Goal: Information Seeking & Learning: Learn about a topic

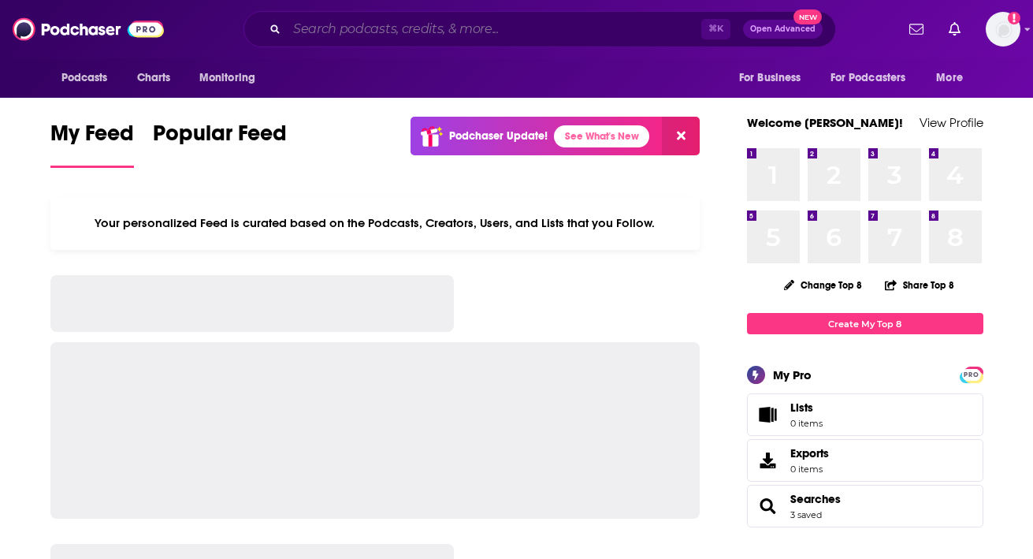
click at [533, 32] on input "Search podcasts, credits, & more..." at bounding box center [494, 29] width 414 height 25
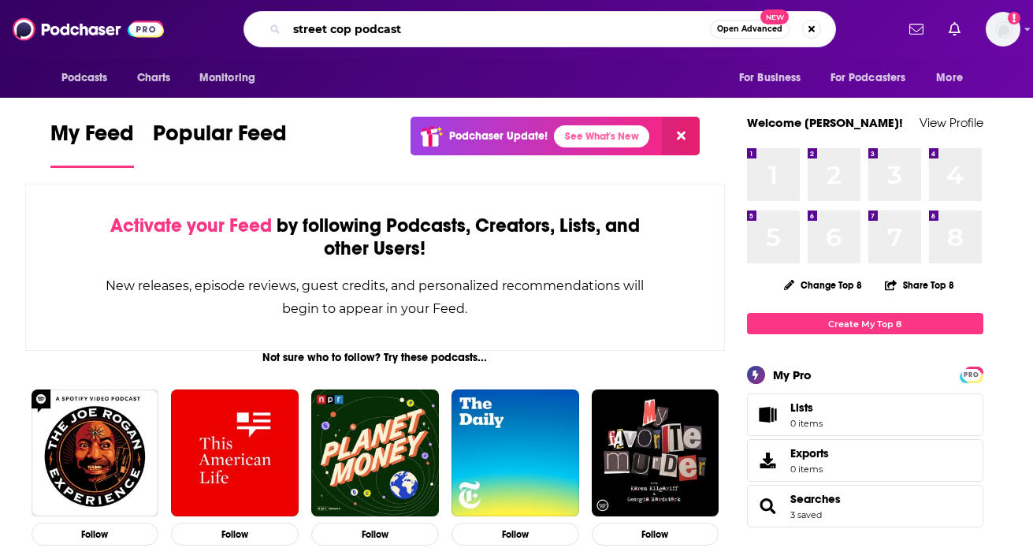
type input "street cop podcast"
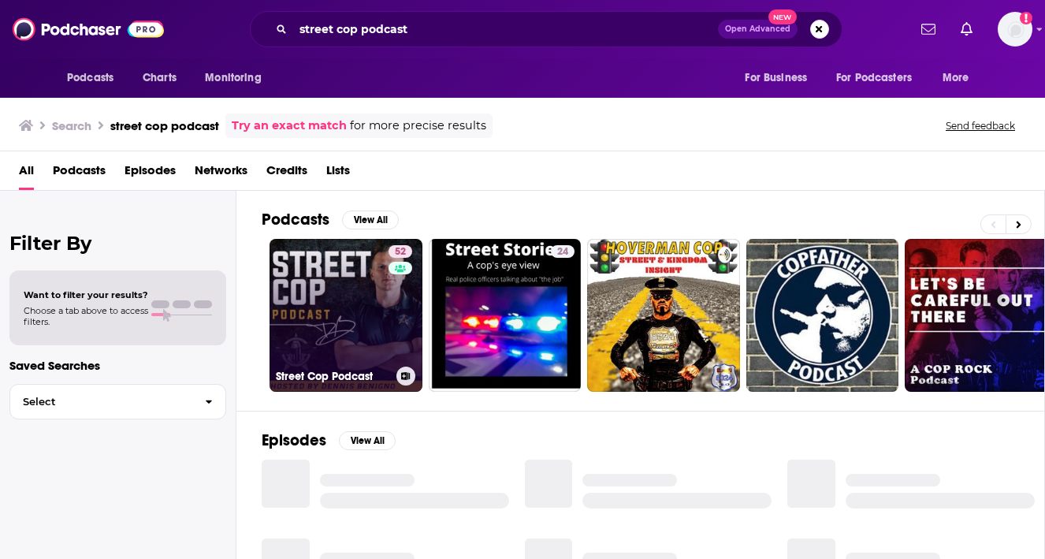
click at [340, 293] on link "52 Street Cop Podcast" at bounding box center [345, 315] width 153 height 153
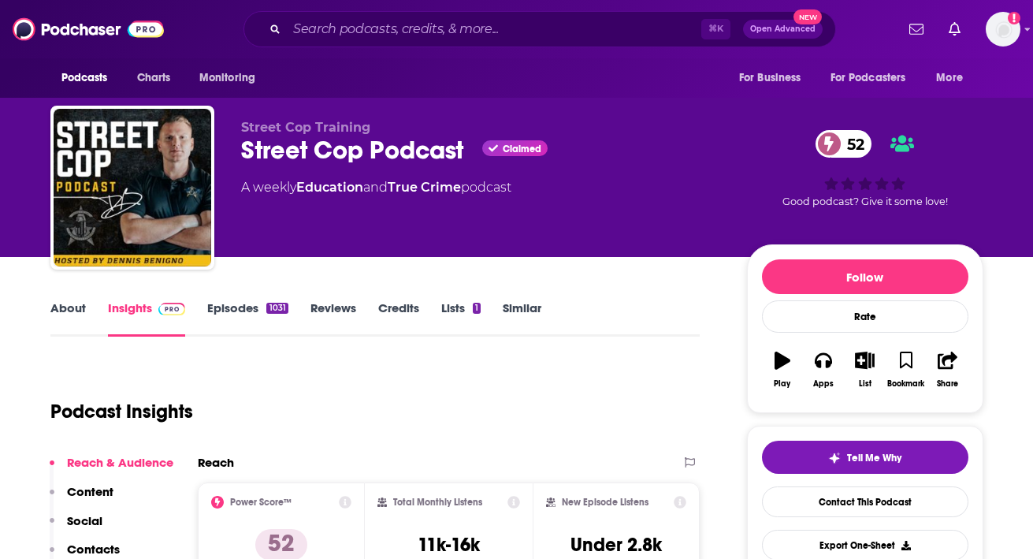
click at [251, 306] on link "Episodes 1031" at bounding box center [247, 318] width 80 height 36
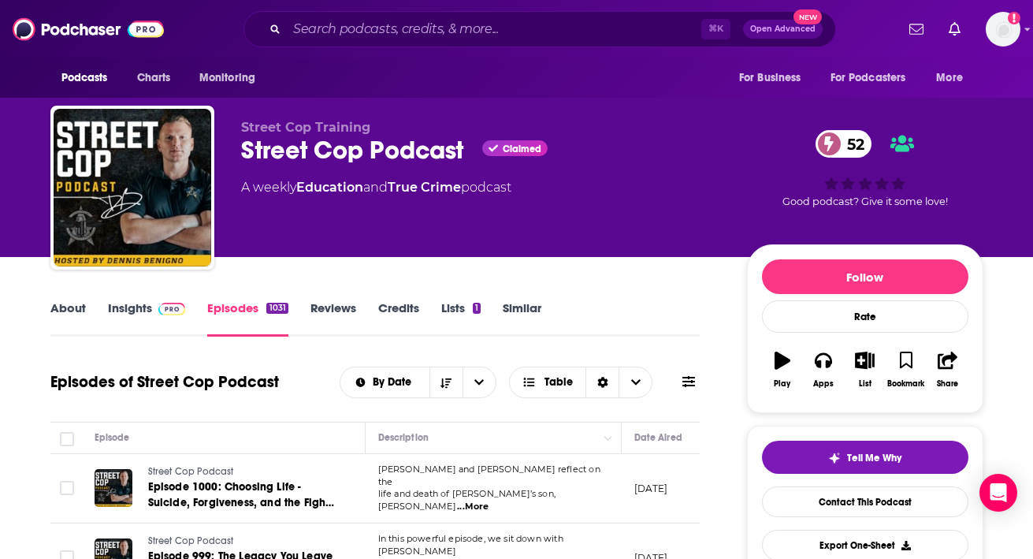
drag, startPoint x: 561, startPoint y: 203, endPoint x: 563, endPoint y: 93, distance: 110.3
click at [569, 106] on div "Street Cop Training Street Cop Podcast Claimed 52 A weekly Education and True C…" at bounding box center [516, 191] width 933 height 170
drag, startPoint x: 576, startPoint y: 105, endPoint x: 585, endPoint y: 217, distance: 113.0
click at [585, 220] on div "Street Cop Training Street Cop Podcast Claimed 52 A weekly Education and True C…" at bounding box center [517, 172] width 957 height 170
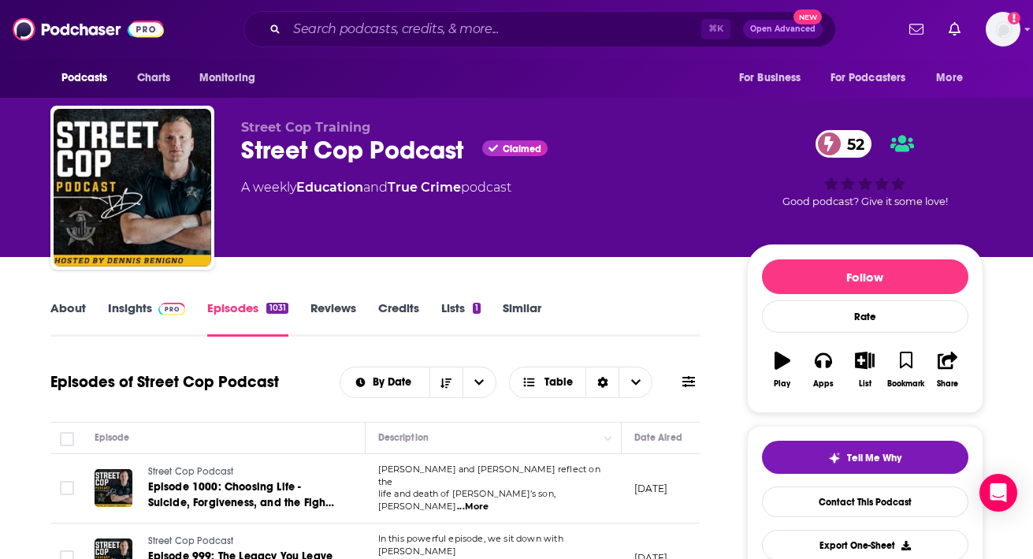
click at [585, 217] on div "Street Cop Training Street Cop Podcast Claimed 52 A weekly Education and True C…" at bounding box center [481, 183] width 481 height 126
drag, startPoint x: 591, startPoint y: 212, endPoint x: 608, endPoint y: 98, distance: 115.6
click at [608, 98] on div "Street Cop Training Street Cop Podcast Claimed 52 A weekly Education and True C…" at bounding box center [517, 172] width 957 height 170
click at [613, 117] on div "Street Cop Training Street Cop Podcast Claimed 52 A weekly Education and True C…" at bounding box center [516, 191] width 933 height 170
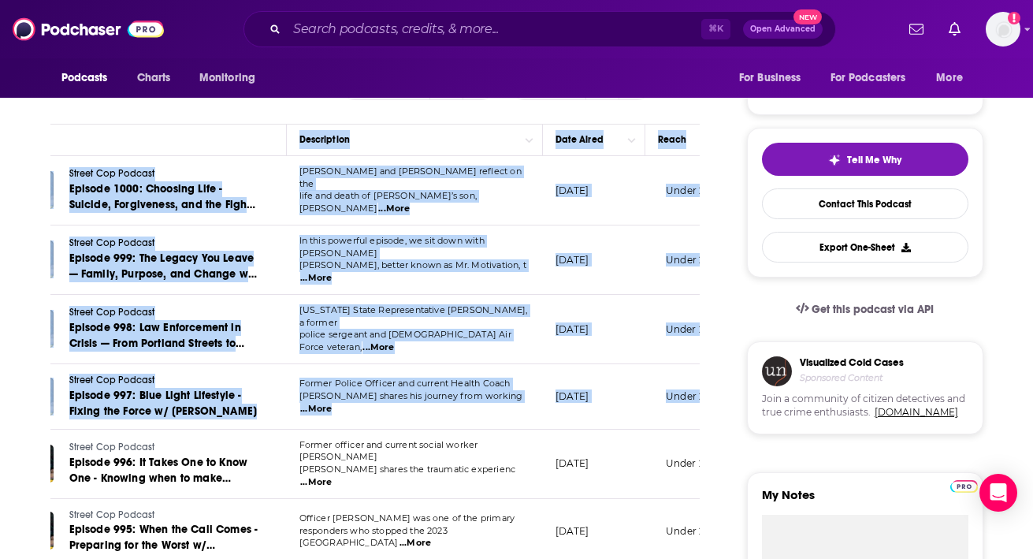
scroll to position [0, 328]
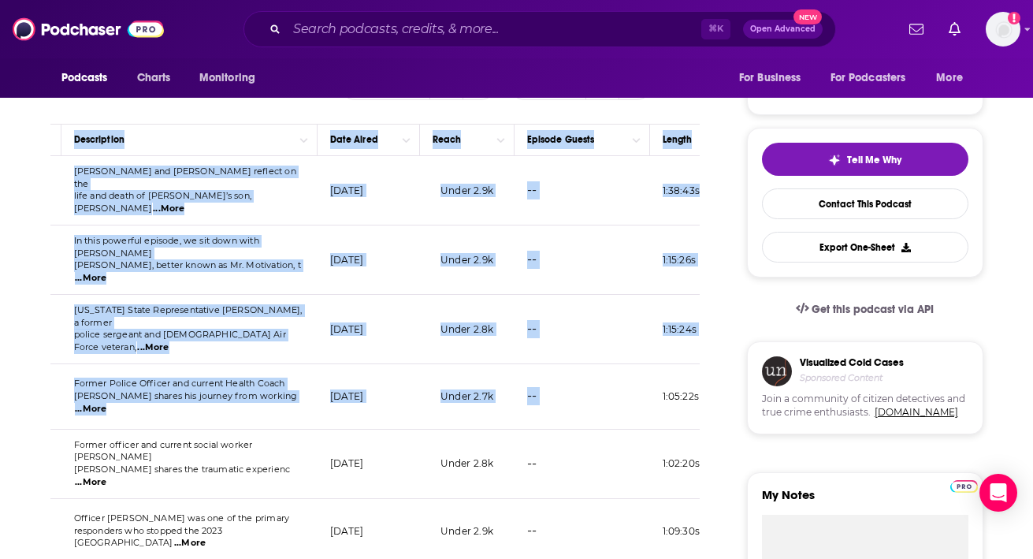
drag, startPoint x: 134, startPoint y: 114, endPoint x: 706, endPoint y: 374, distance: 628.3
